Goal: Find contact information: Find contact information

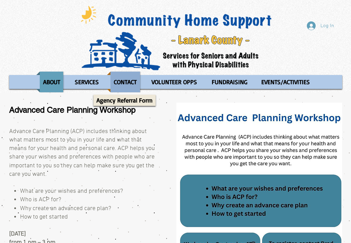
click at [130, 87] on p "CONTACT" at bounding box center [125, 82] width 29 height 21
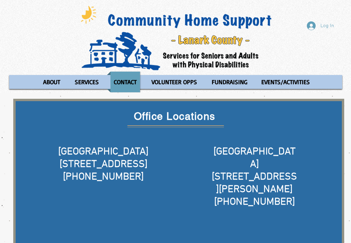
scroll to position [10, 0]
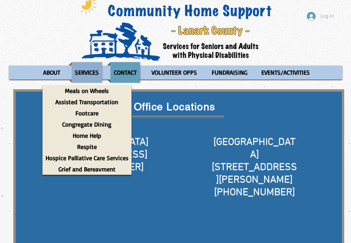
click at [82, 73] on p "SERVICES" at bounding box center [87, 72] width 30 height 21
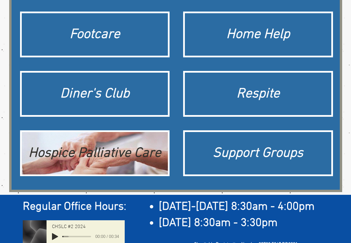
scroll to position [167, 0]
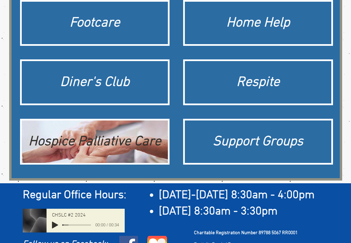
click at [139, 150] on div "Hospice Palliative Care" at bounding box center [94, 141] width 139 height 19
click at [100, 141] on div "Hospice Palliative Care" at bounding box center [94, 141] width 139 height 19
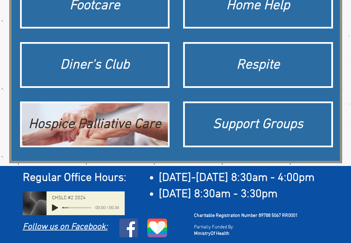
click at [109, 126] on div "Hospice Palliative Care" at bounding box center [94, 124] width 139 height 19
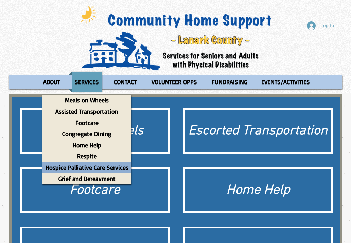
click at [87, 166] on p "Hospice Palliative Care Services" at bounding box center [86, 167] width 89 height 11
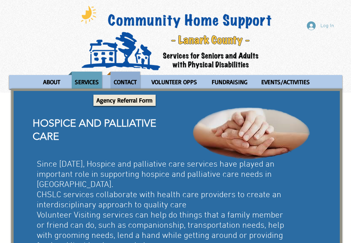
click at [118, 80] on p "CONTACT" at bounding box center [125, 82] width 29 height 21
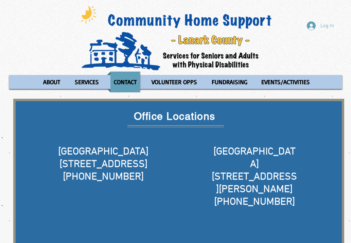
scroll to position [20, 0]
